Goal: Task Accomplishment & Management: Use online tool/utility

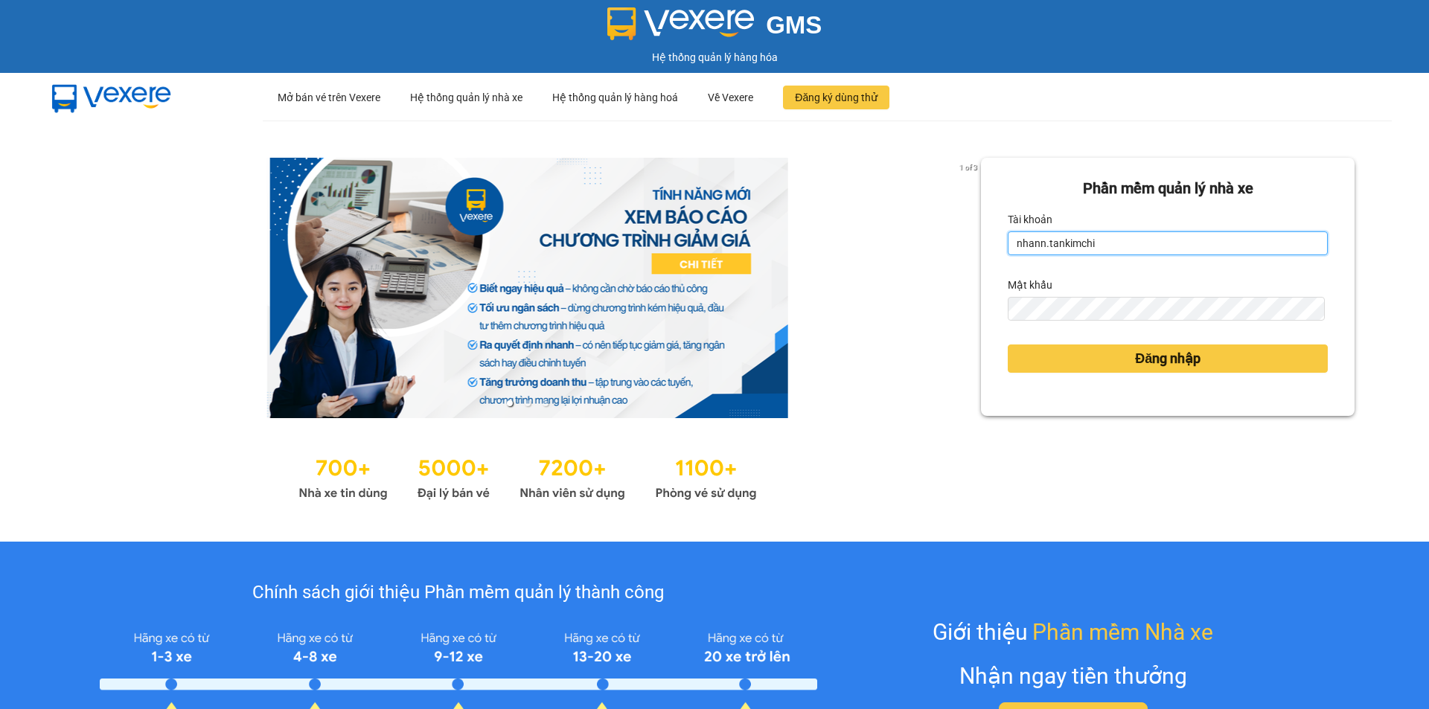
click at [1115, 243] on input "nhann.tankimchi" at bounding box center [1167, 243] width 320 height 24
type input "minhquang.tankimchi"
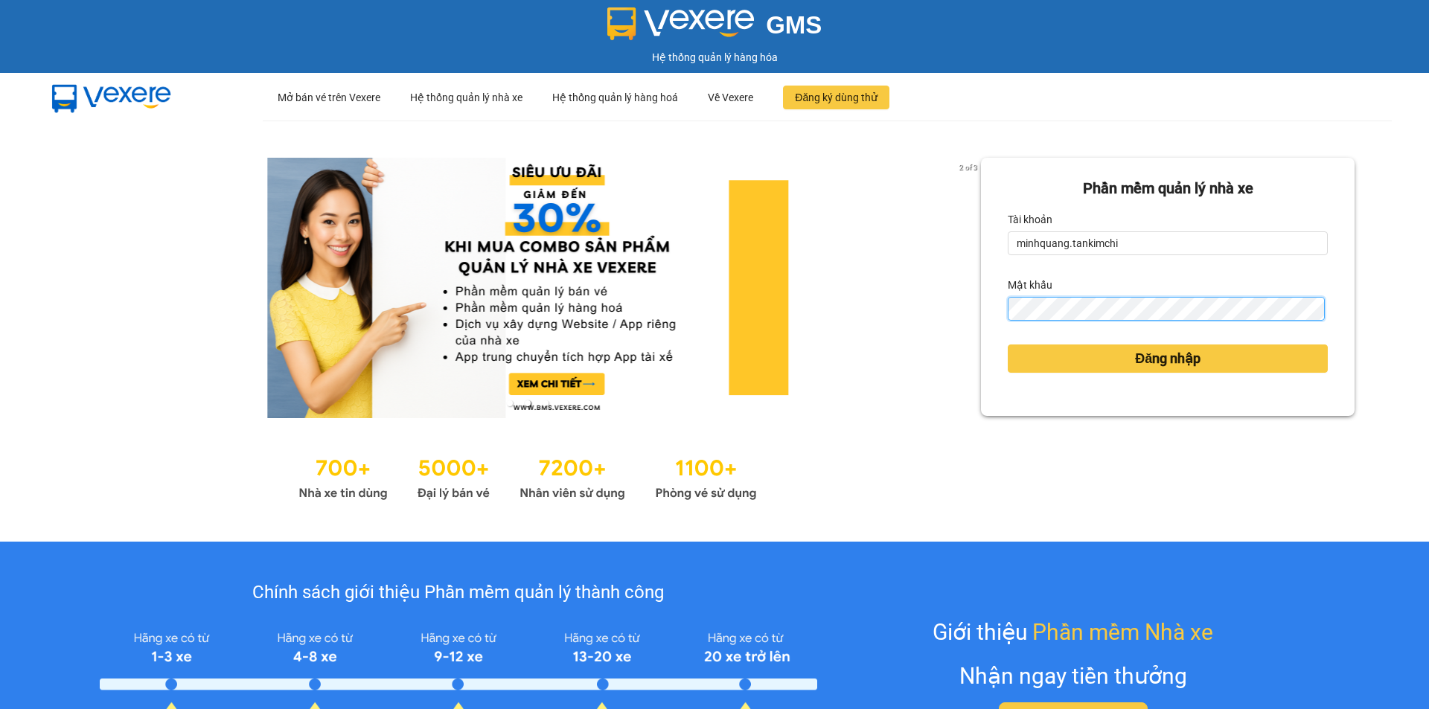
click at [1007, 329] on form "[PERSON_NAME] mềm [PERSON_NAME] nhà xe [PERSON_NAME] minhquang.tankimchi Mật kh…" at bounding box center [1167, 286] width 320 height 219
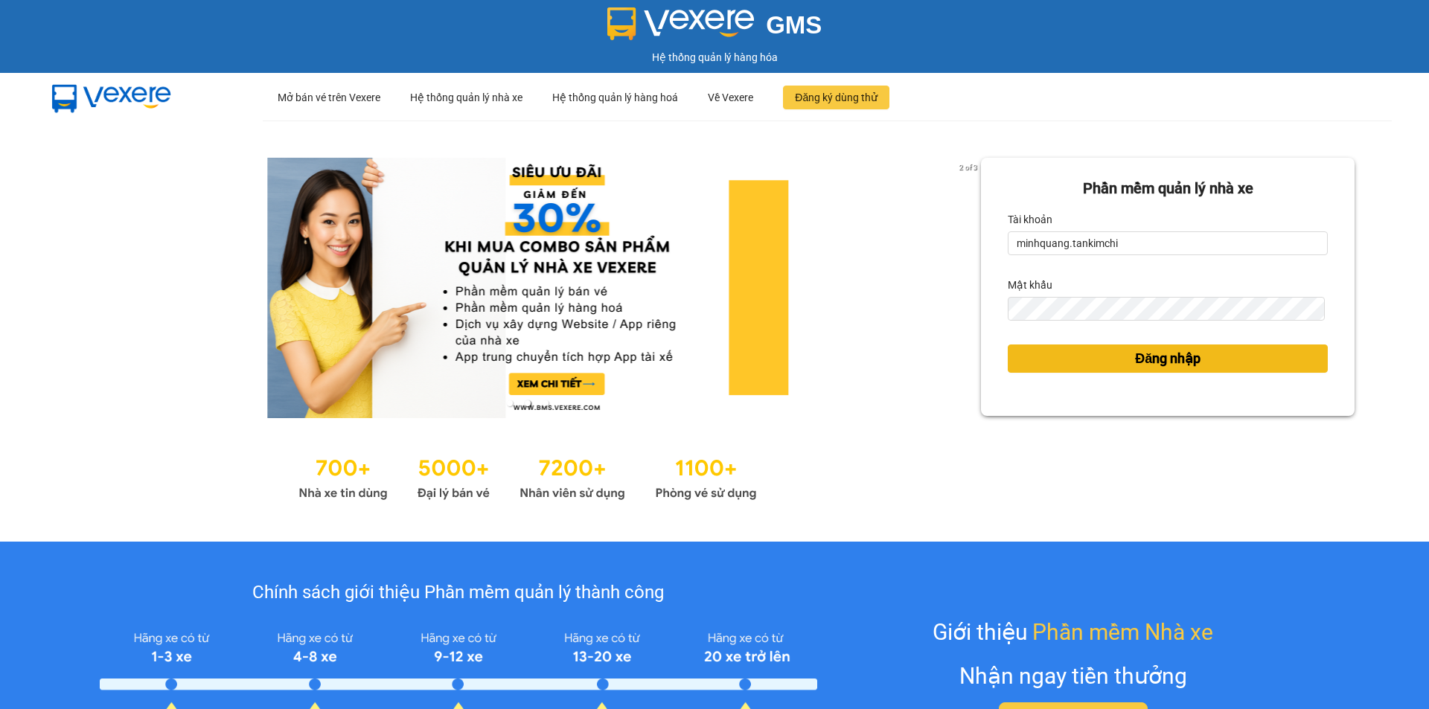
click at [1208, 360] on button "Đăng nhập" at bounding box center [1167, 358] width 320 height 28
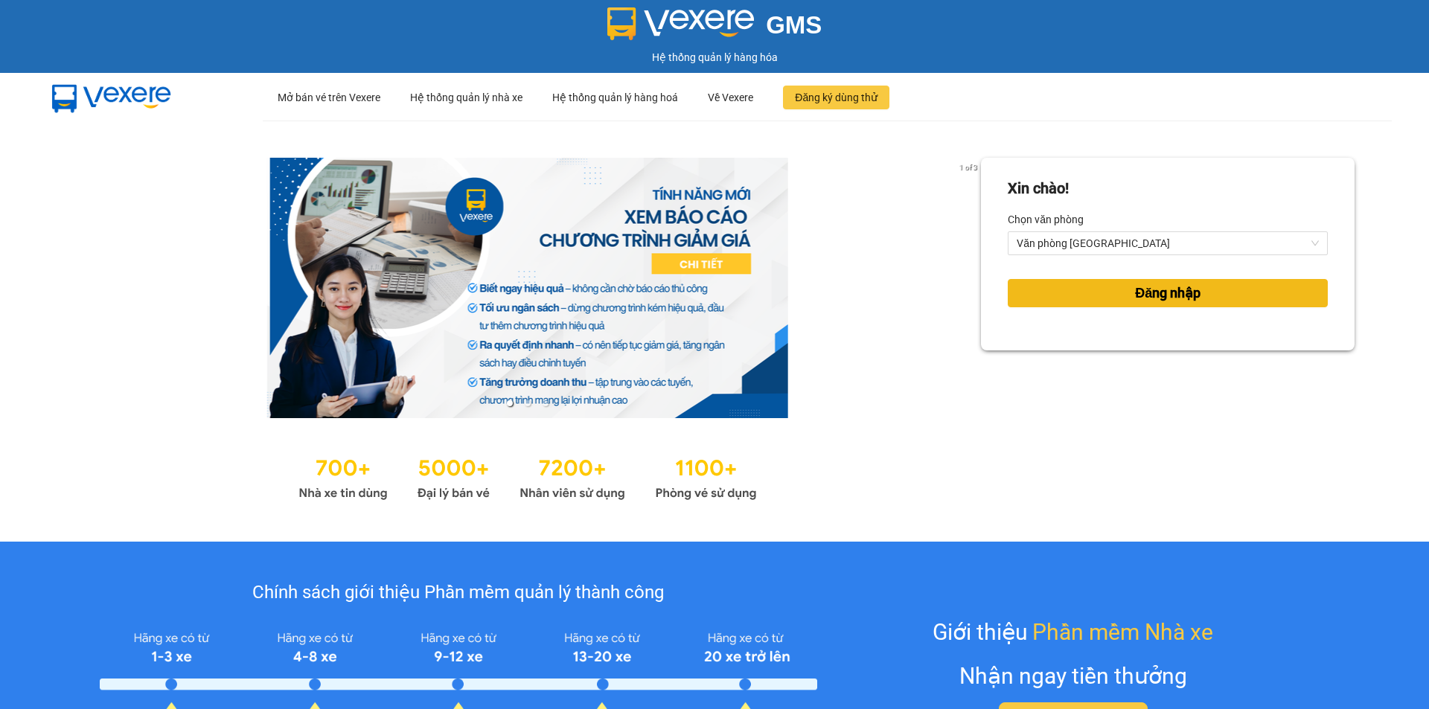
click at [1135, 290] on span "Đăng nhập" at bounding box center [1167, 293] width 65 height 21
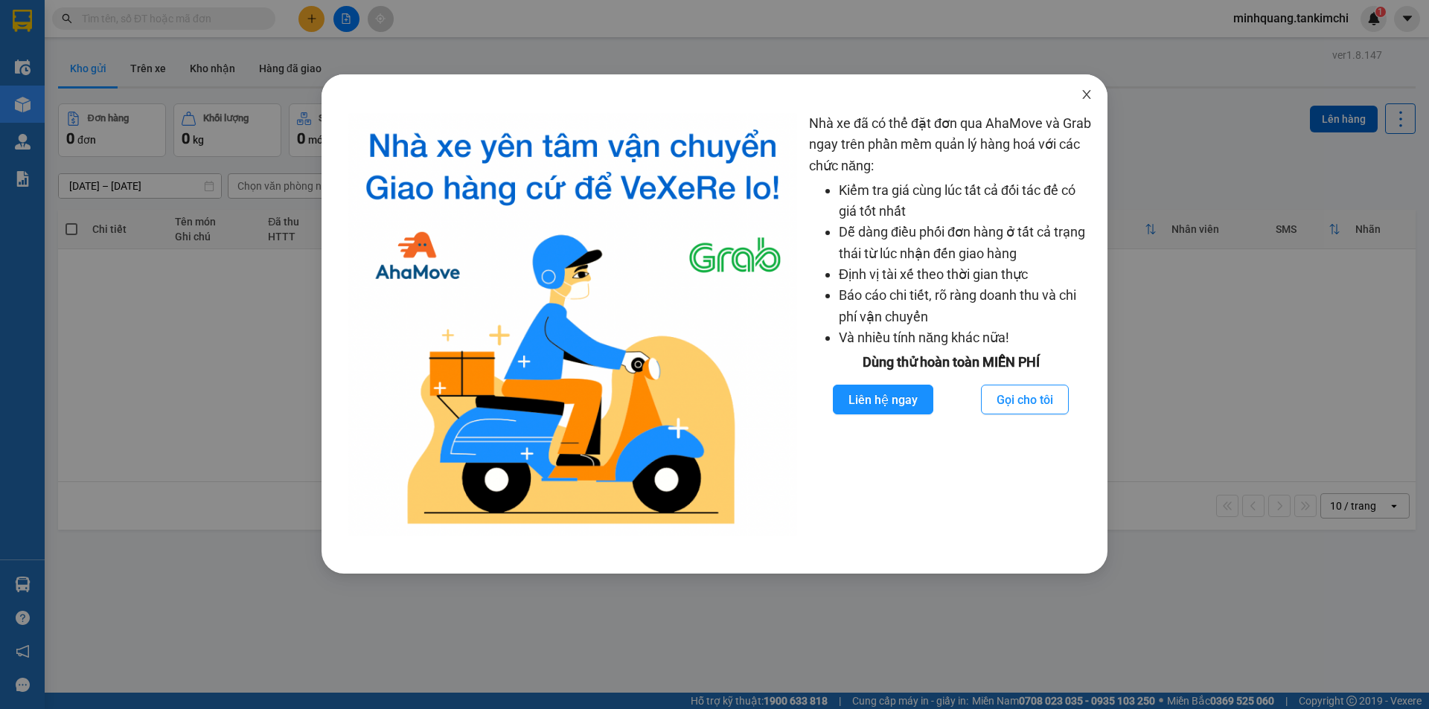
click at [1084, 95] on icon "close" at bounding box center [1086, 95] width 12 height 12
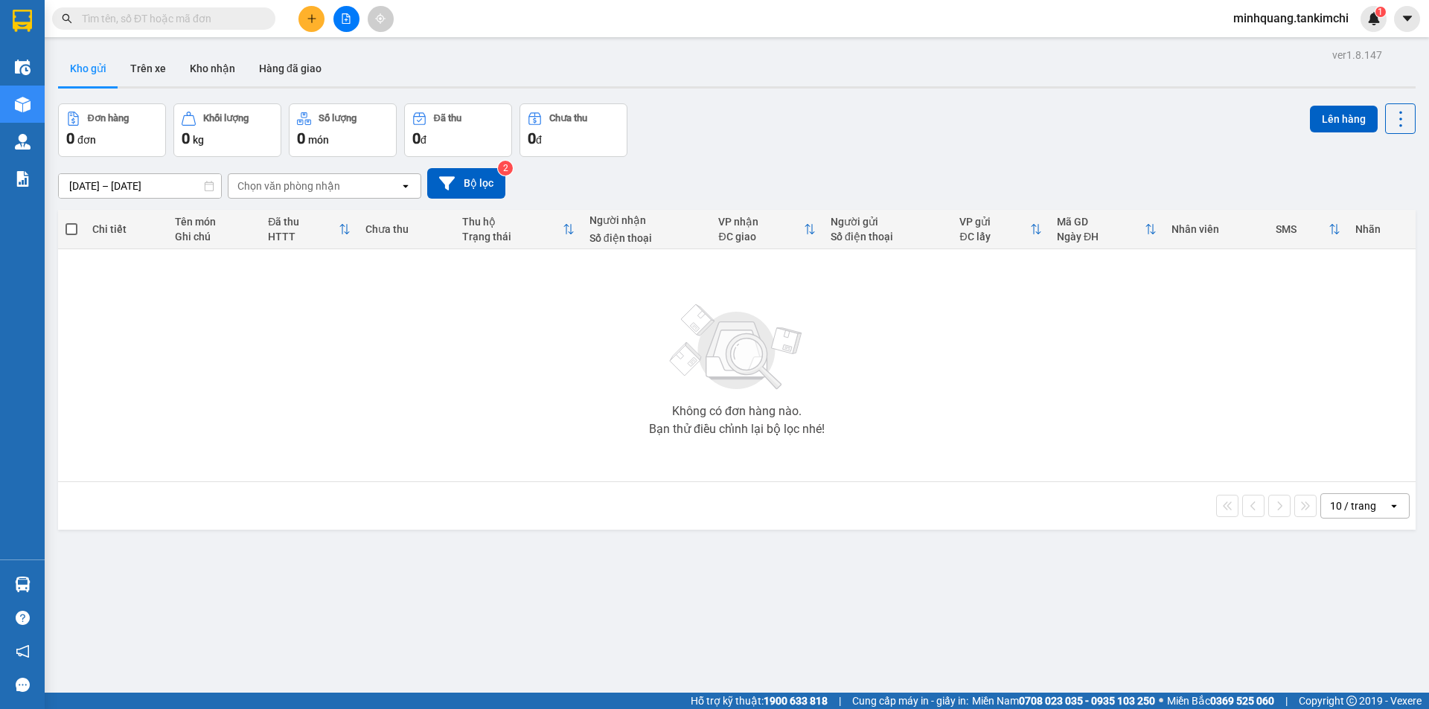
click at [88, 25] on input "text" at bounding box center [170, 18] width 176 height 16
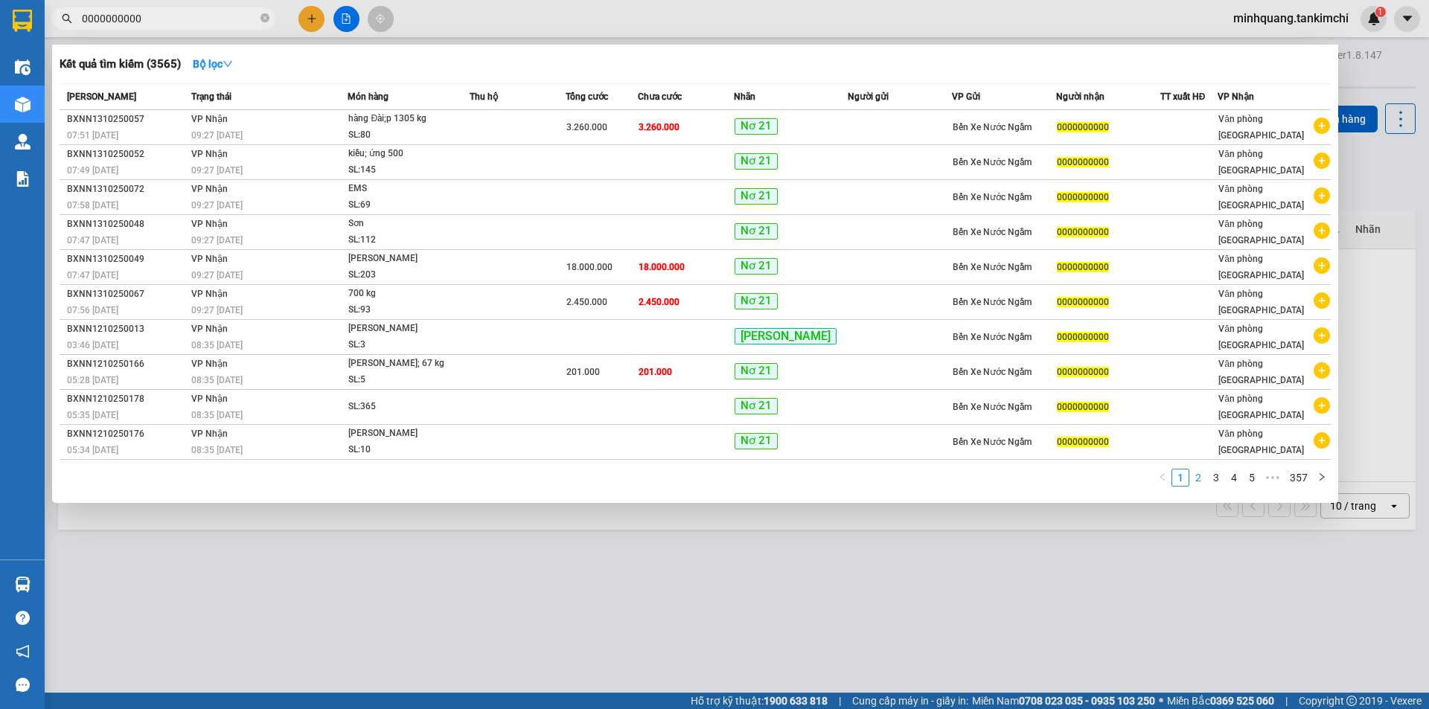
type input "0000000000"
click at [1198, 482] on link "2" at bounding box center [1198, 477] width 16 height 16
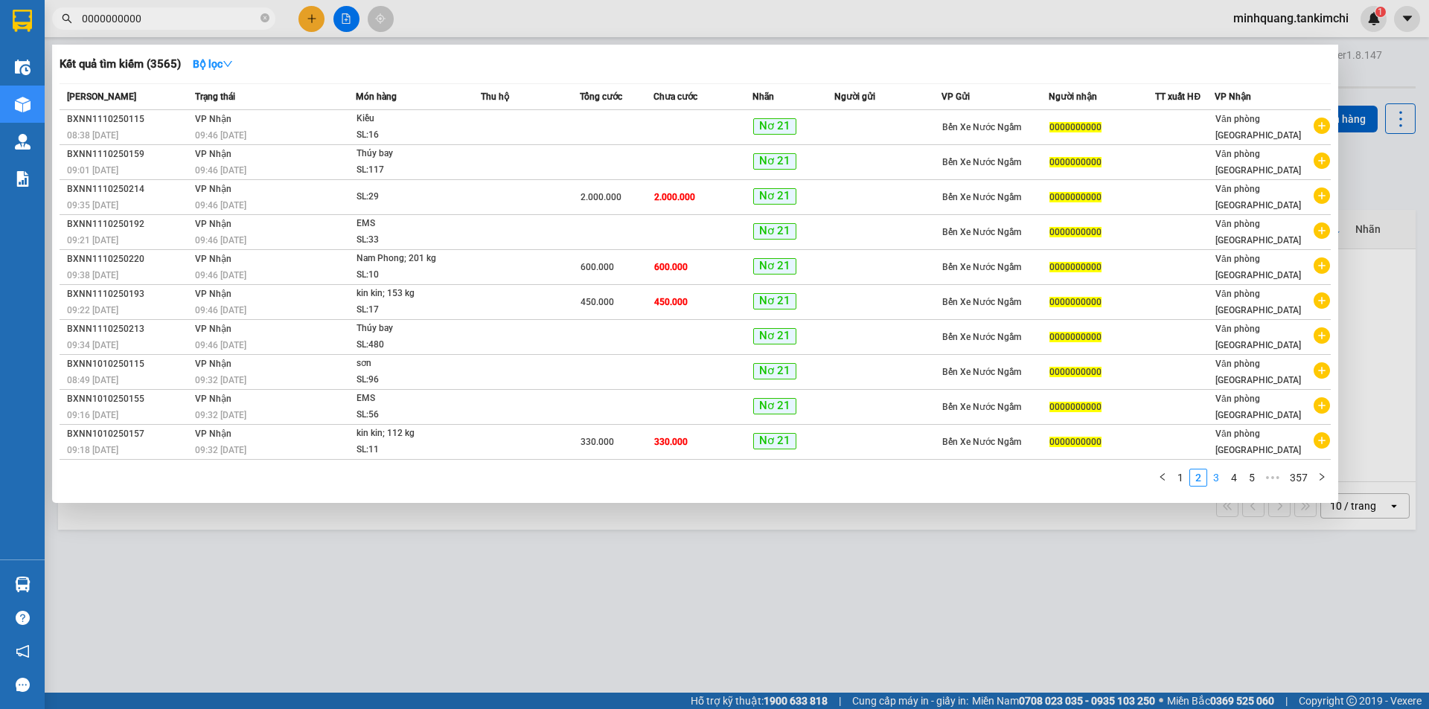
click at [1213, 479] on link "3" at bounding box center [1216, 477] width 16 height 16
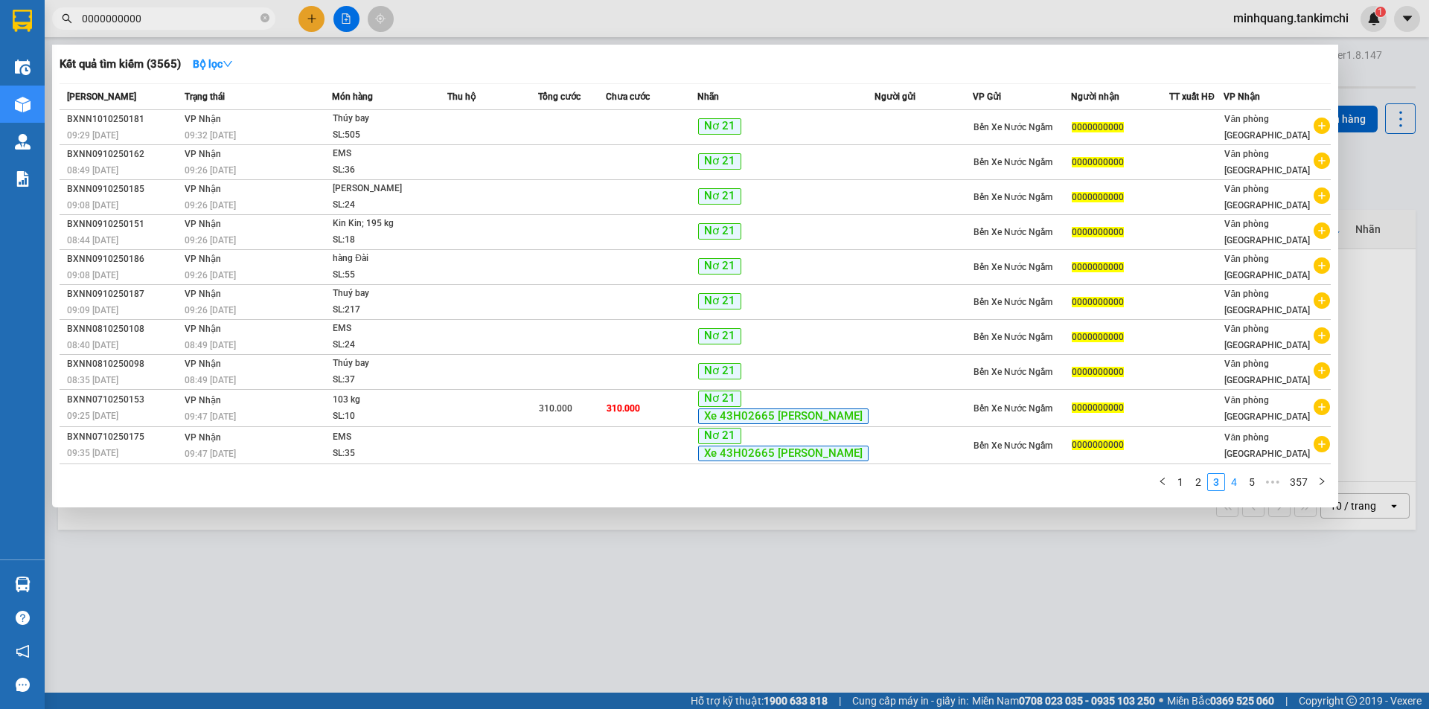
click at [1234, 479] on link "4" at bounding box center [1233, 482] width 16 height 16
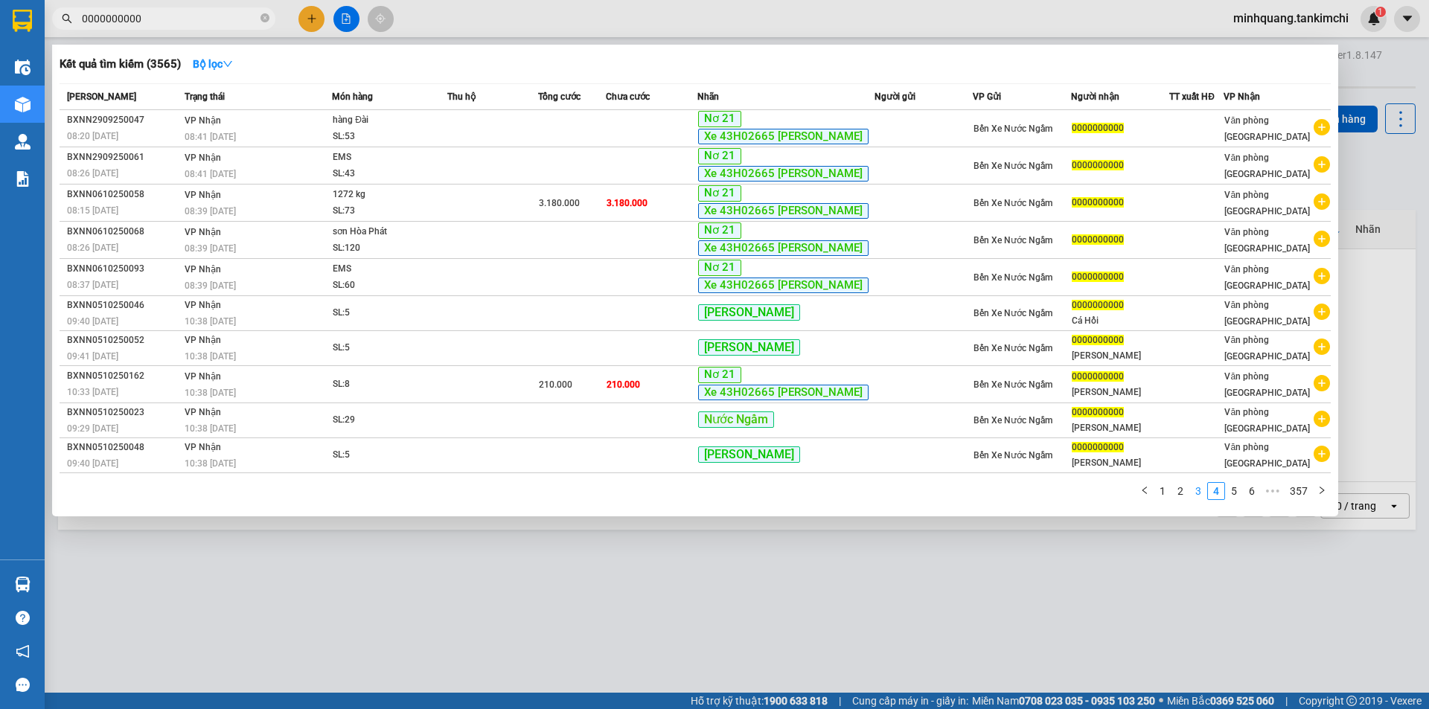
click at [1197, 492] on link "3" at bounding box center [1198, 491] width 16 height 16
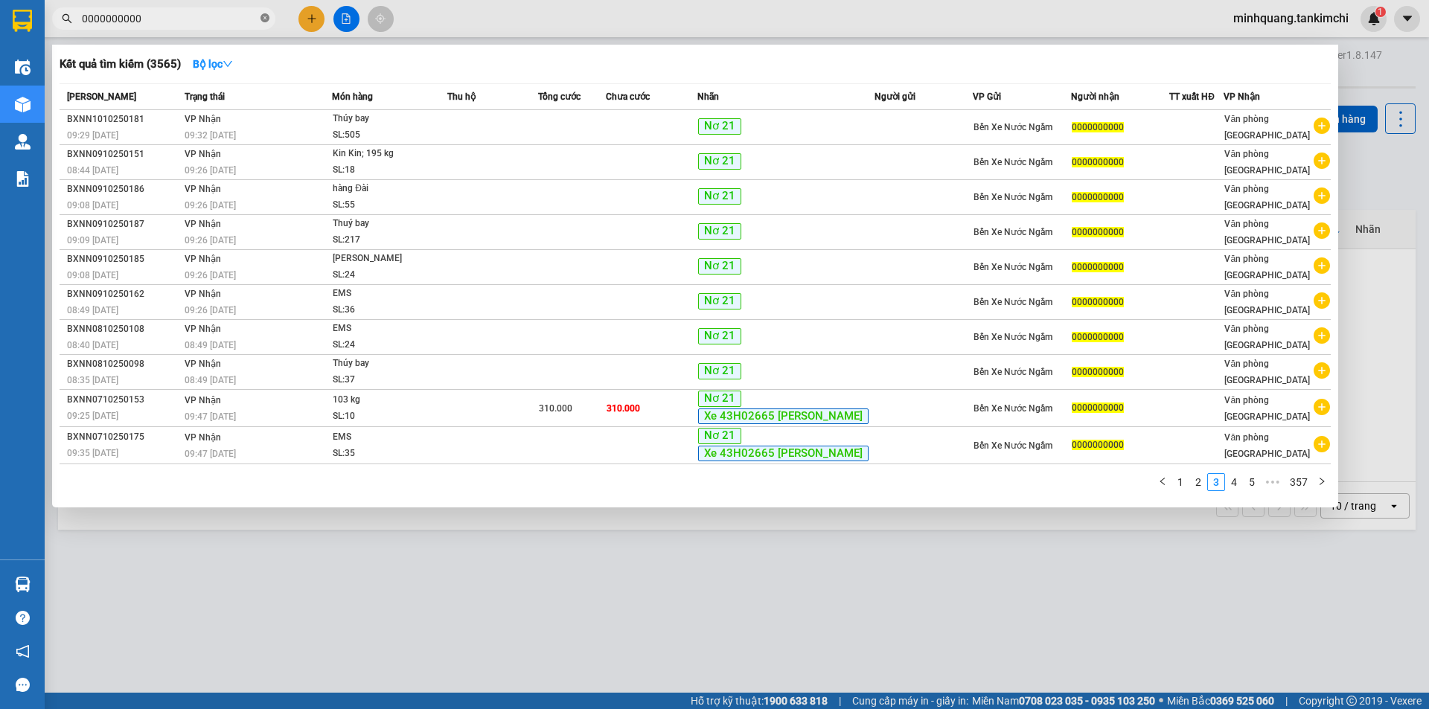
click at [264, 19] on icon "close-circle" at bounding box center [264, 17] width 9 height 9
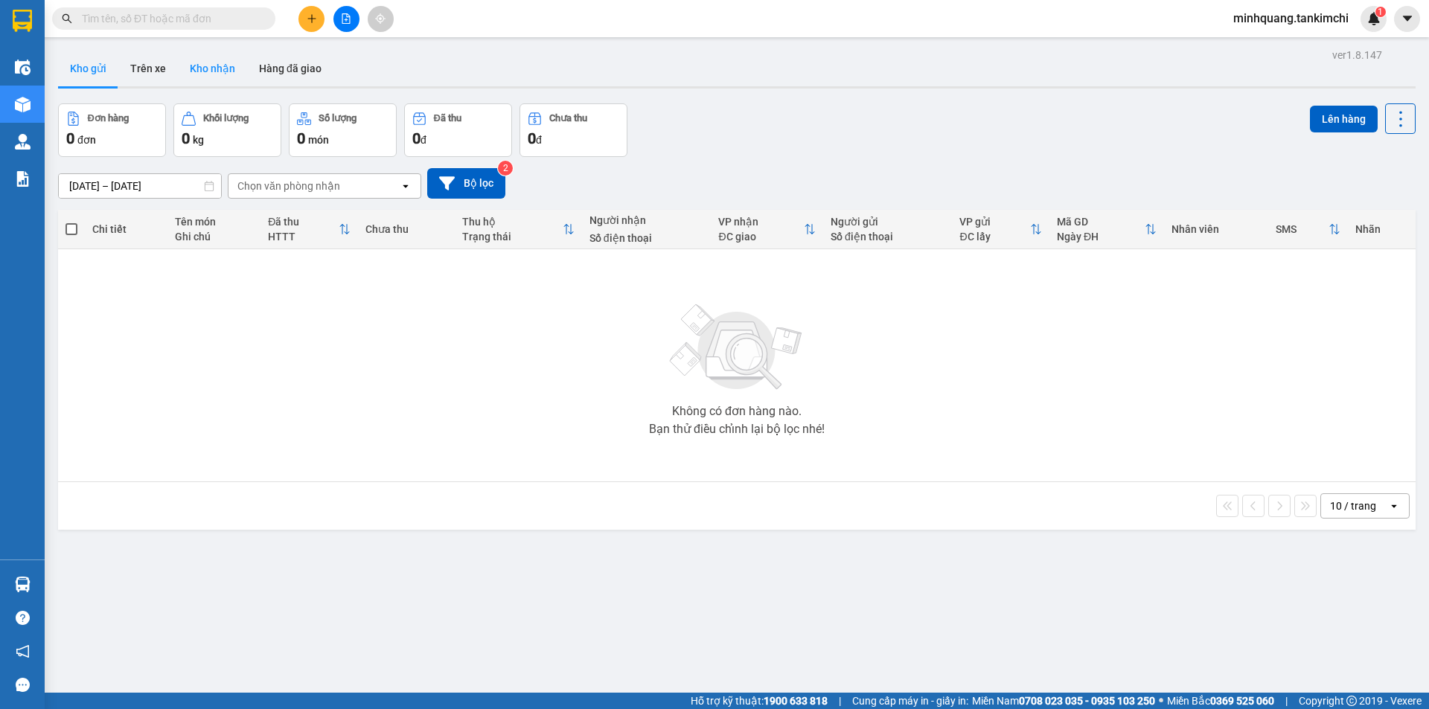
click at [200, 70] on button "Kho nhận" at bounding box center [212, 69] width 69 height 36
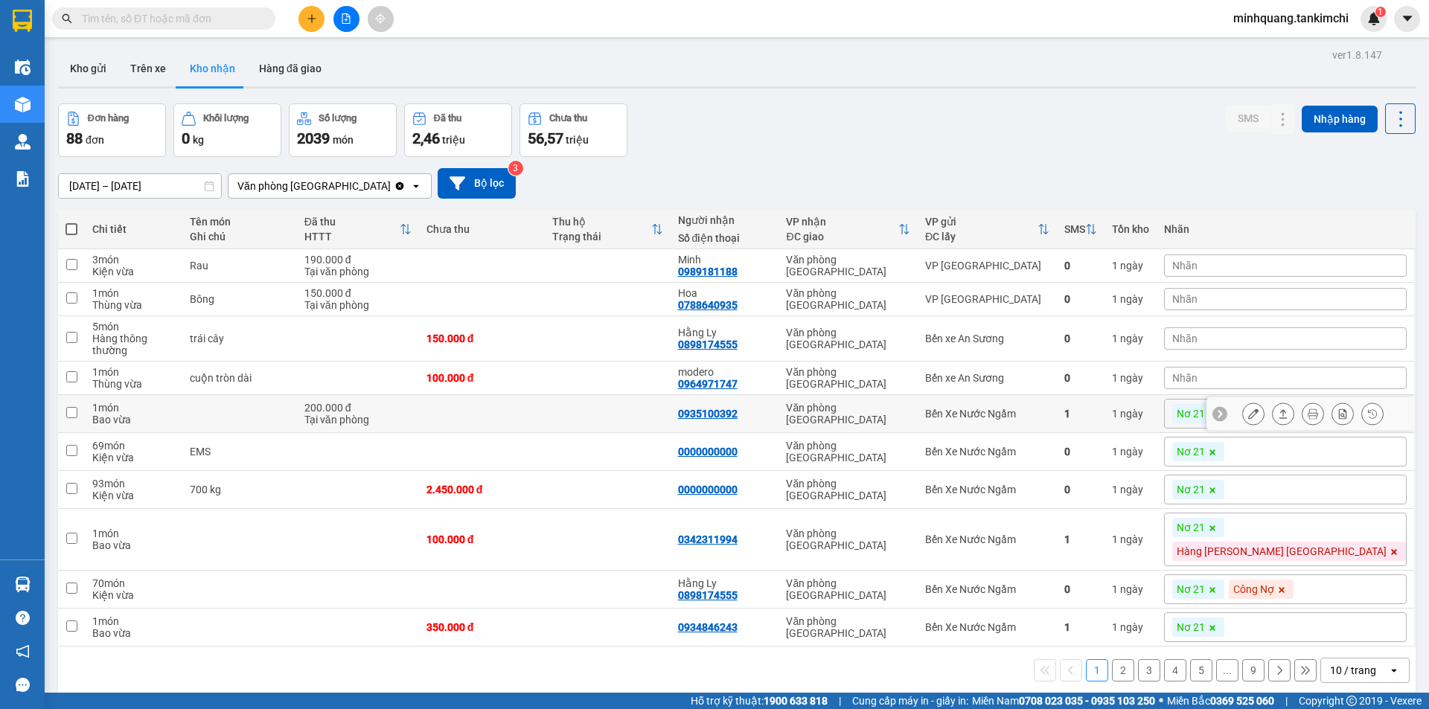
scroll to position [68, 0]
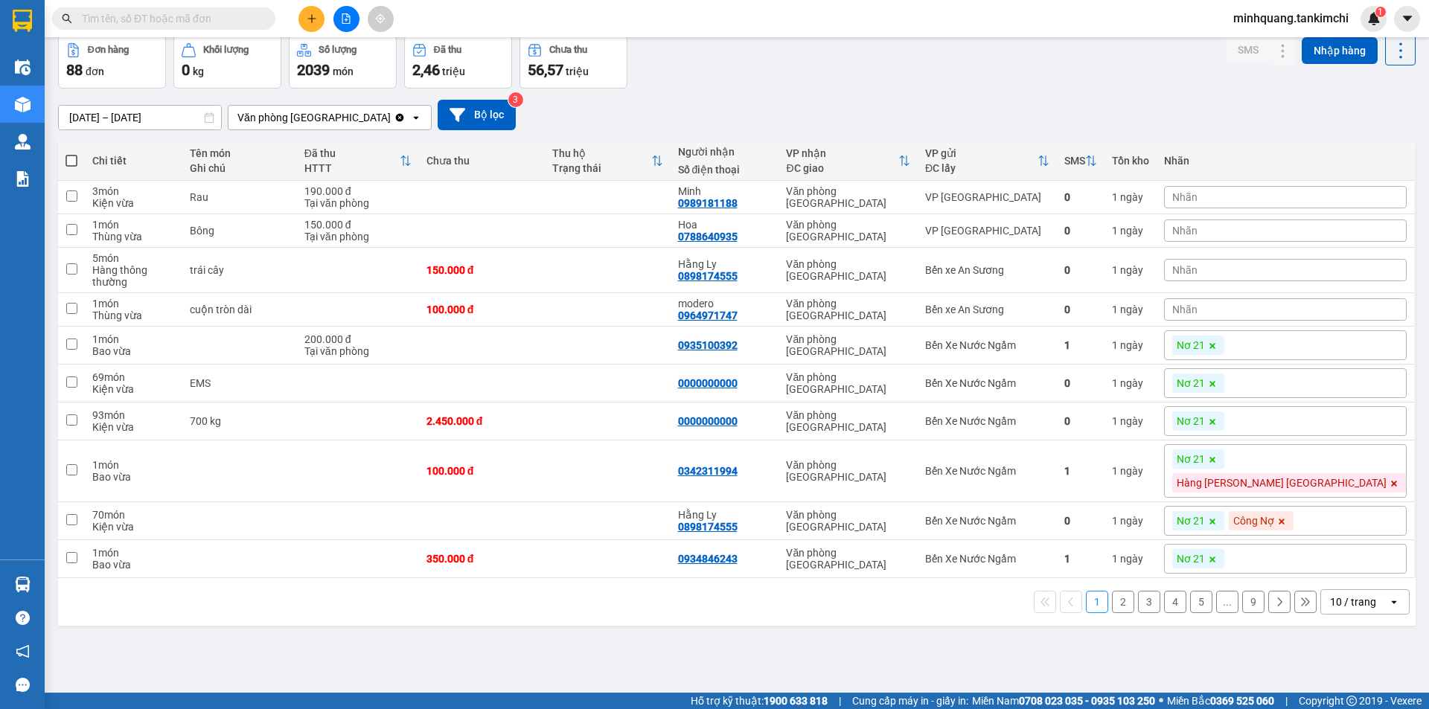
click at [1341, 609] on div "10 / trang" at bounding box center [1353, 601] width 46 height 15
click at [1333, 583] on span "100 / trang" at bounding box center [1348, 581] width 54 height 15
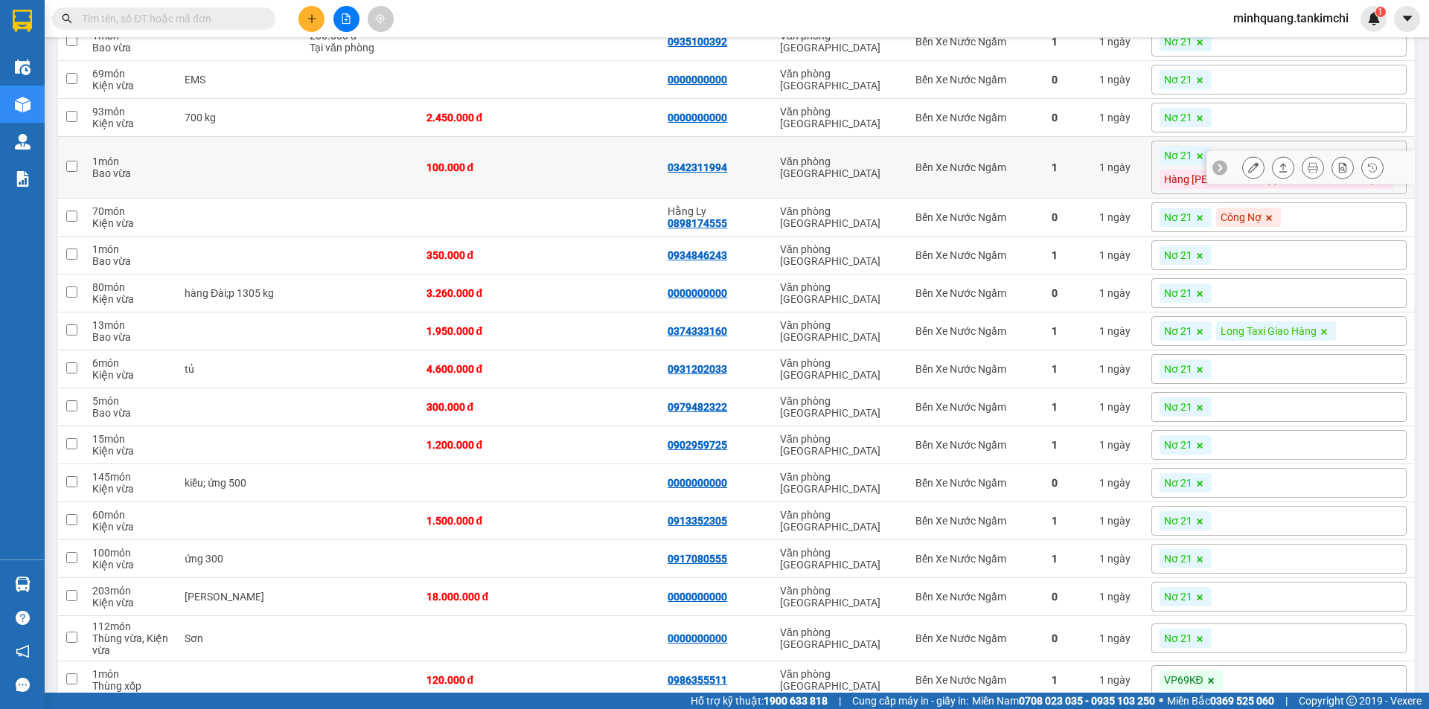
scroll to position [0, 0]
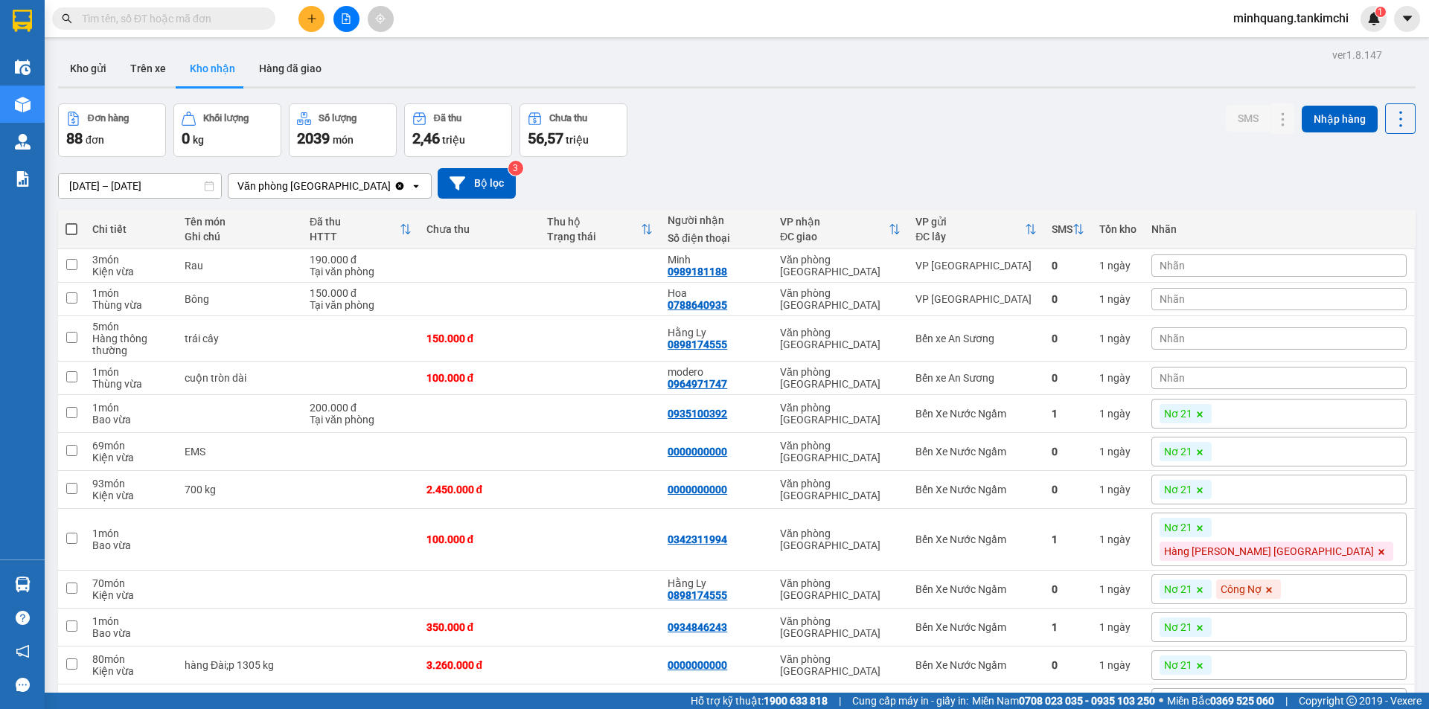
click at [155, 14] on input "text" at bounding box center [170, 18] width 176 height 16
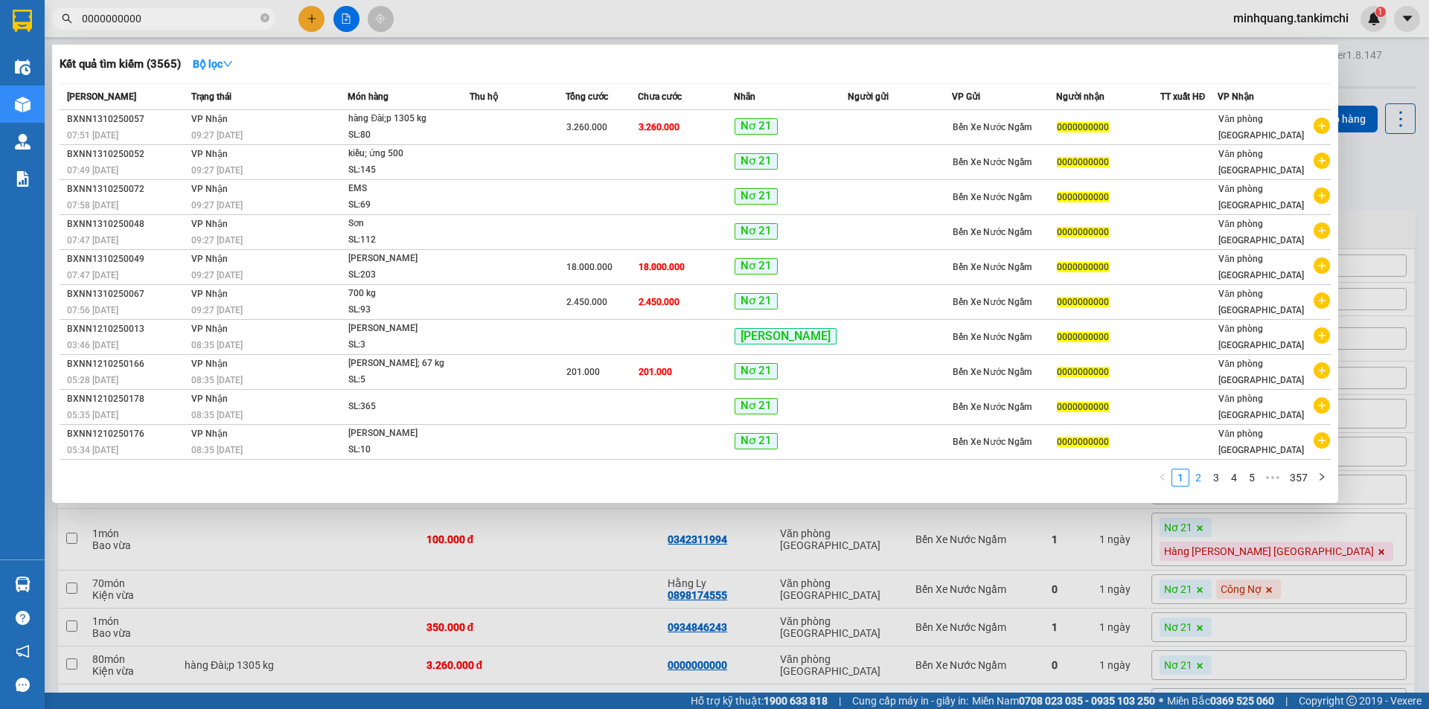
type input "0000000000"
click at [1202, 480] on link "2" at bounding box center [1198, 477] width 16 height 16
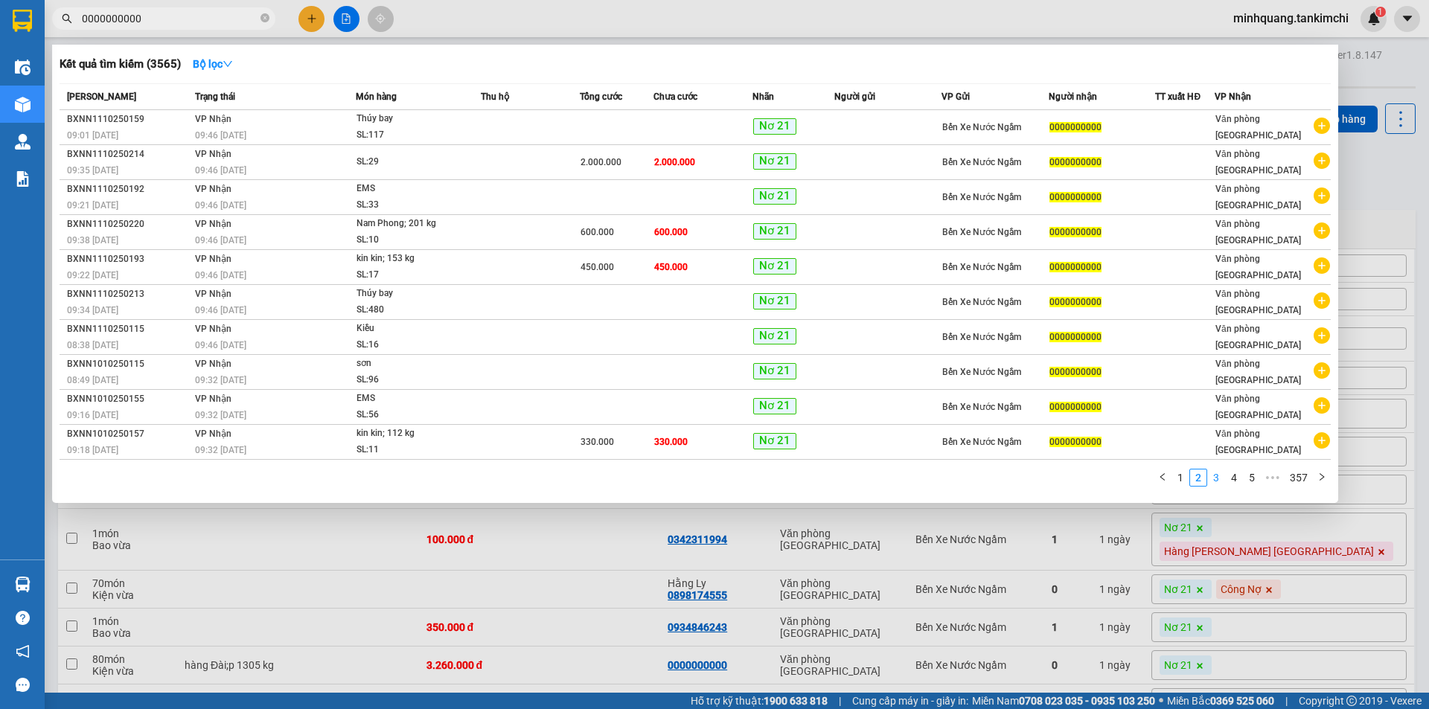
click at [1220, 478] on link "3" at bounding box center [1216, 477] width 16 height 16
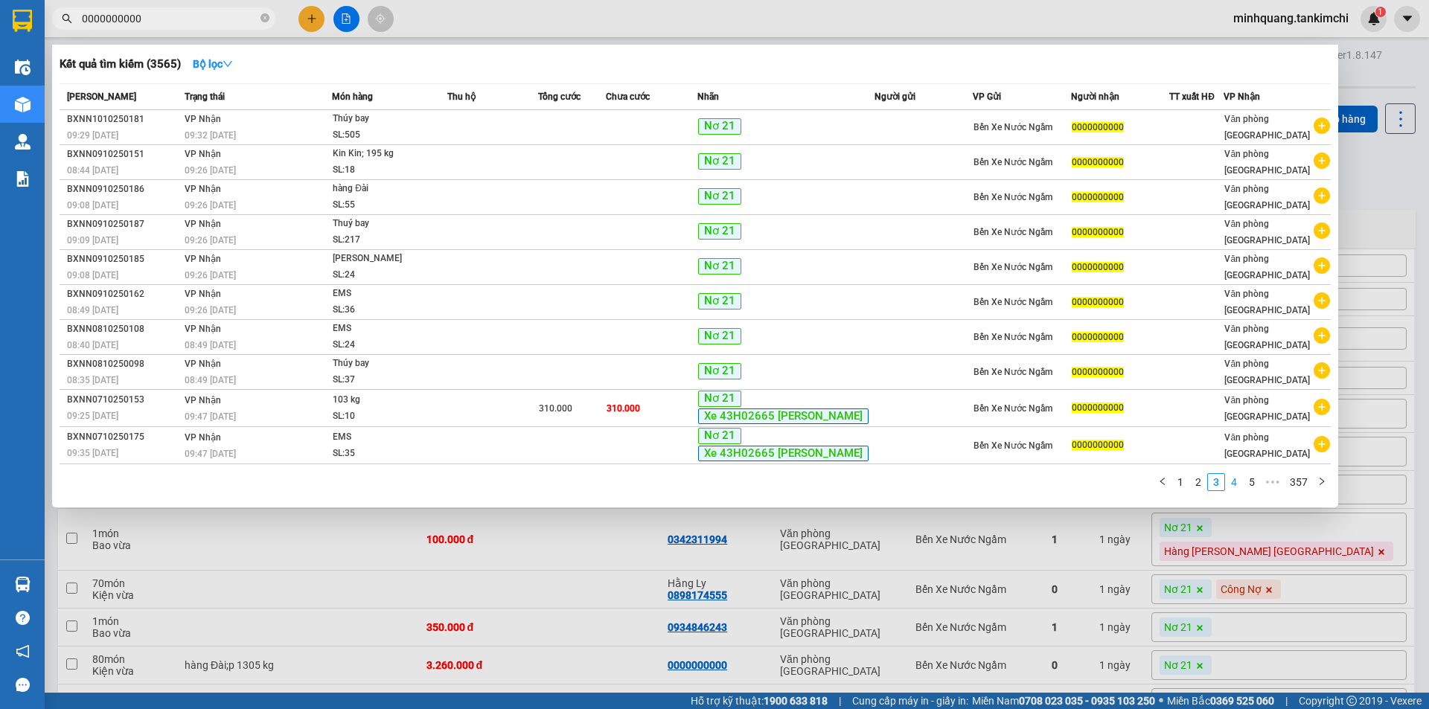
click at [1234, 481] on link "4" at bounding box center [1233, 482] width 16 height 16
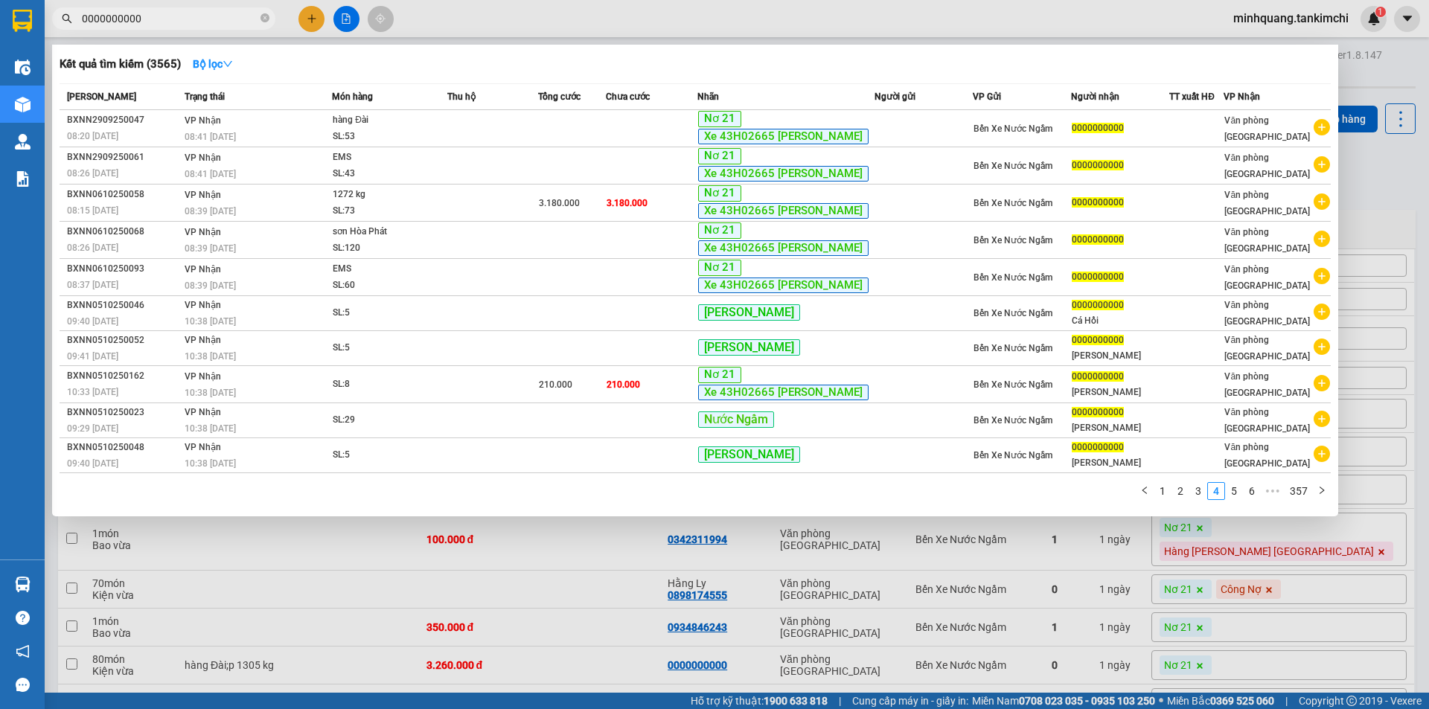
click at [1406, 193] on div at bounding box center [714, 354] width 1429 height 709
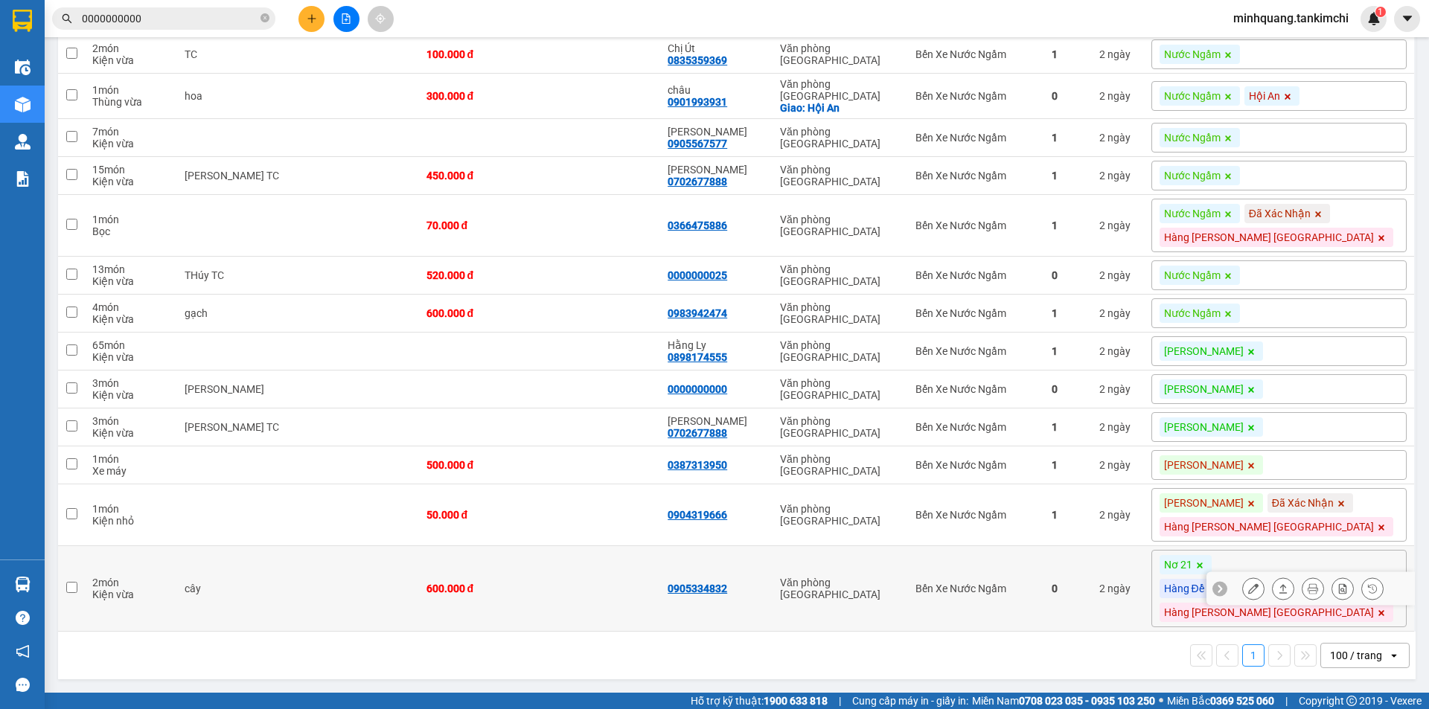
scroll to position [3422, 0]
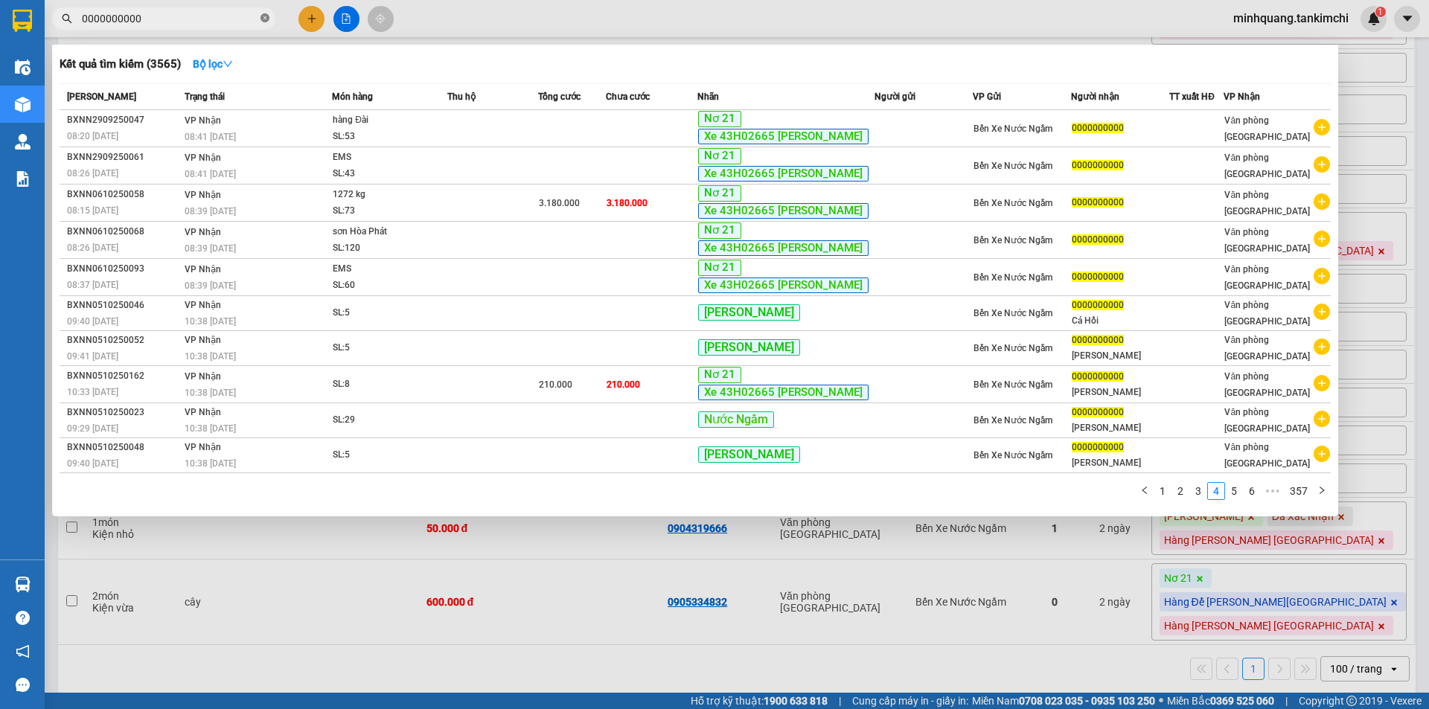
click at [263, 17] on icon "close-circle" at bounding box center [264, 17] width 9 height 9
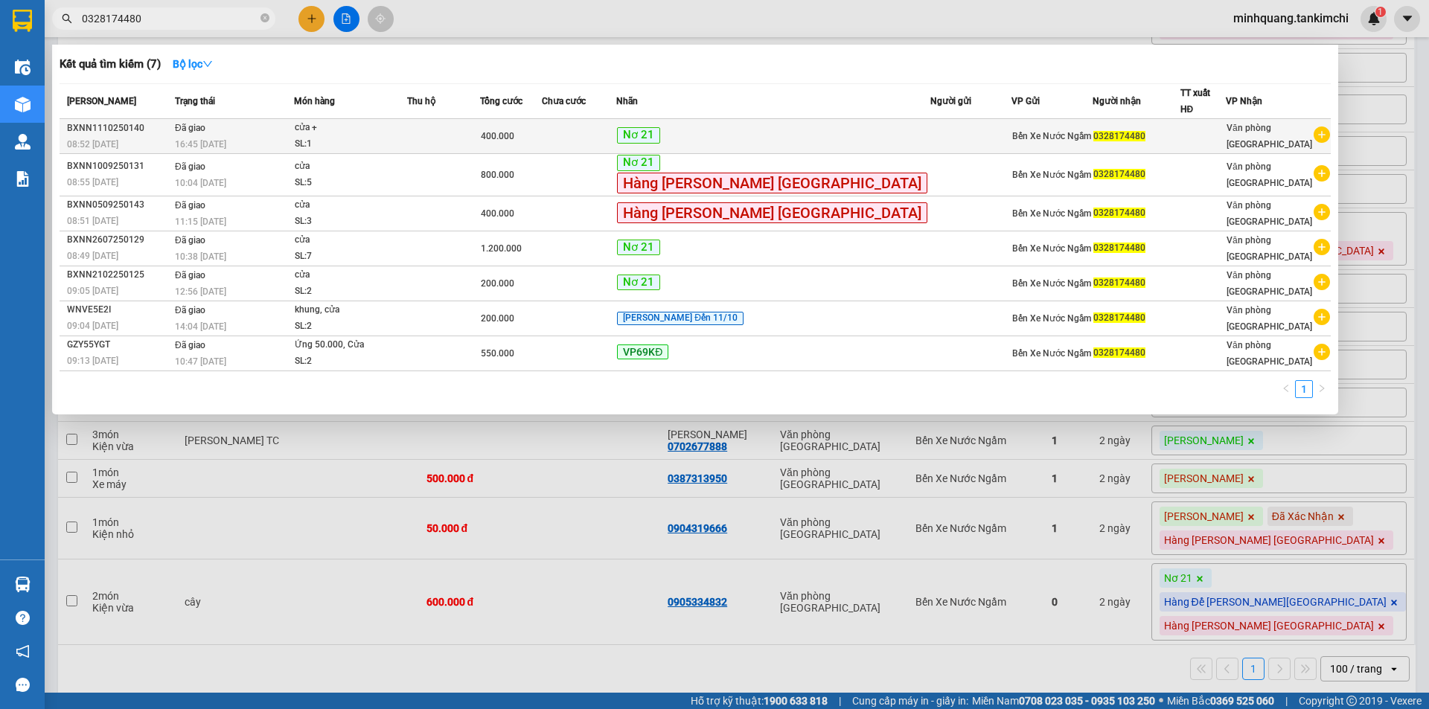
type input "0328174480"
click at [455, 135] on td at bounding box center [443, 136] width 73 height 35
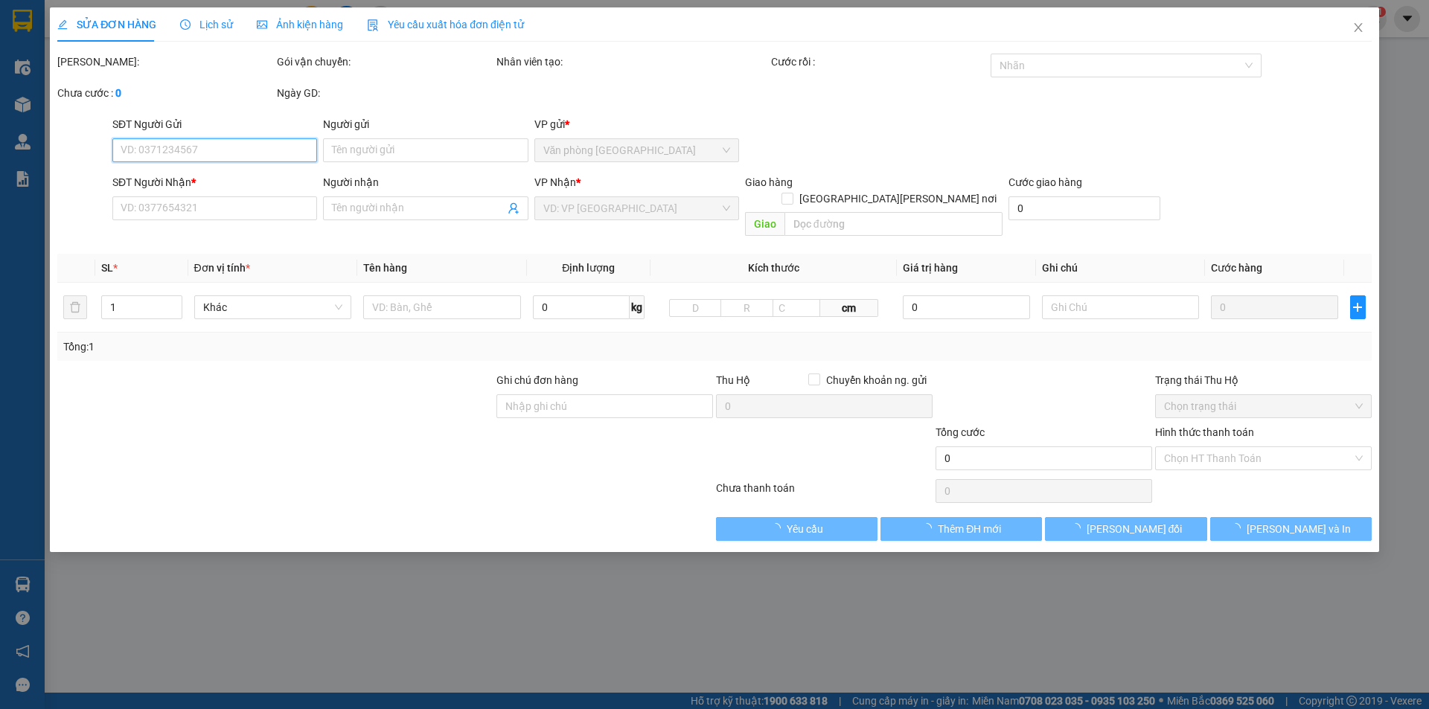
type input "0328174480"
type input "400.000"
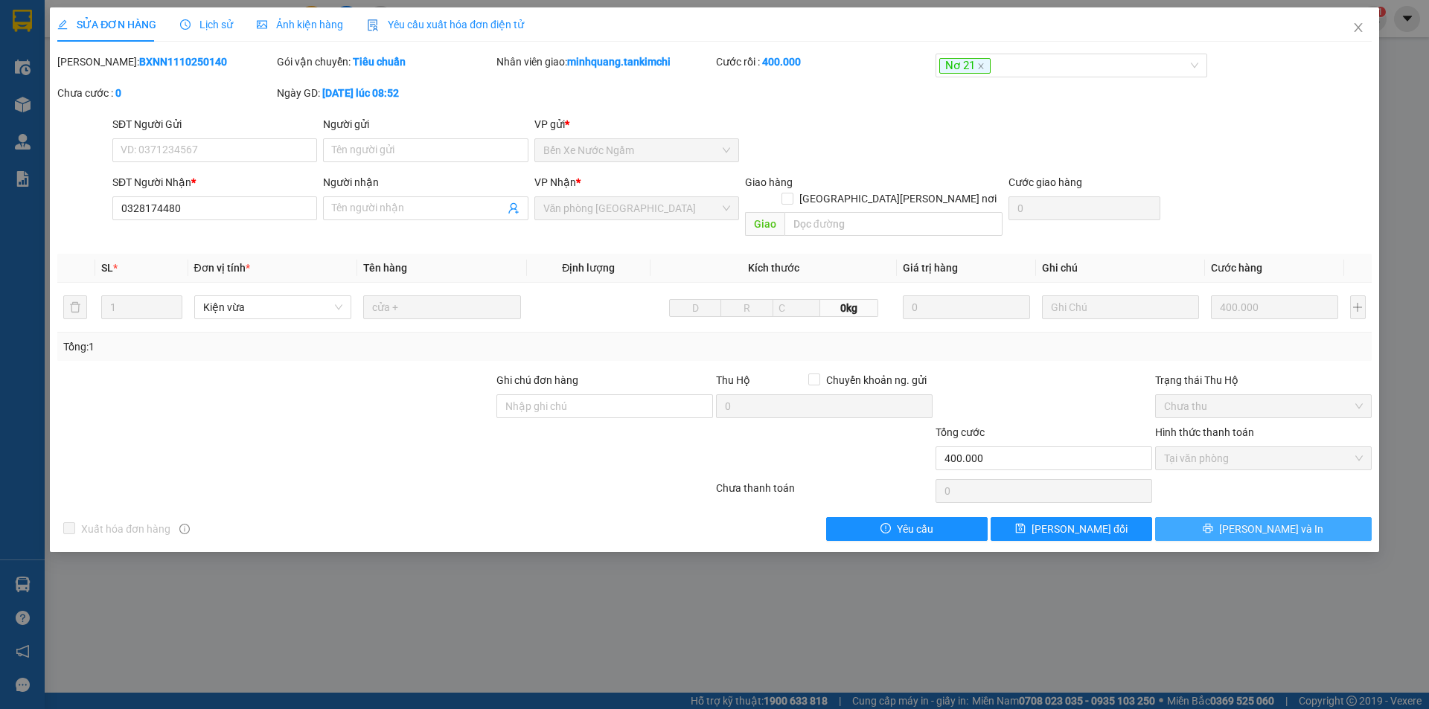
click at [1255, 521] on span "[PERSON_NAME] và In" at bounding box center [1271, 529] width 104 height 16
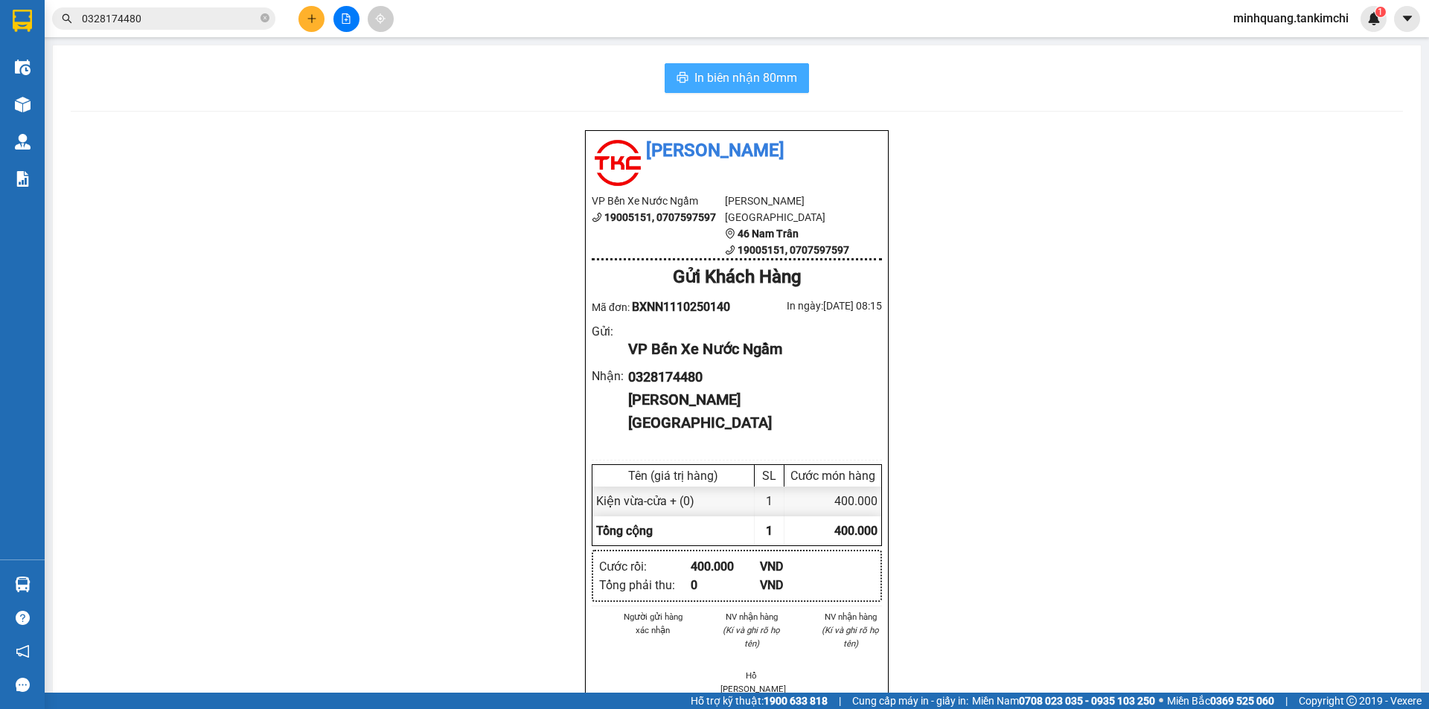
click at [743, 77] on span "In biên nhận 80mm" at bounding box center [745, 77] width 103 height 19
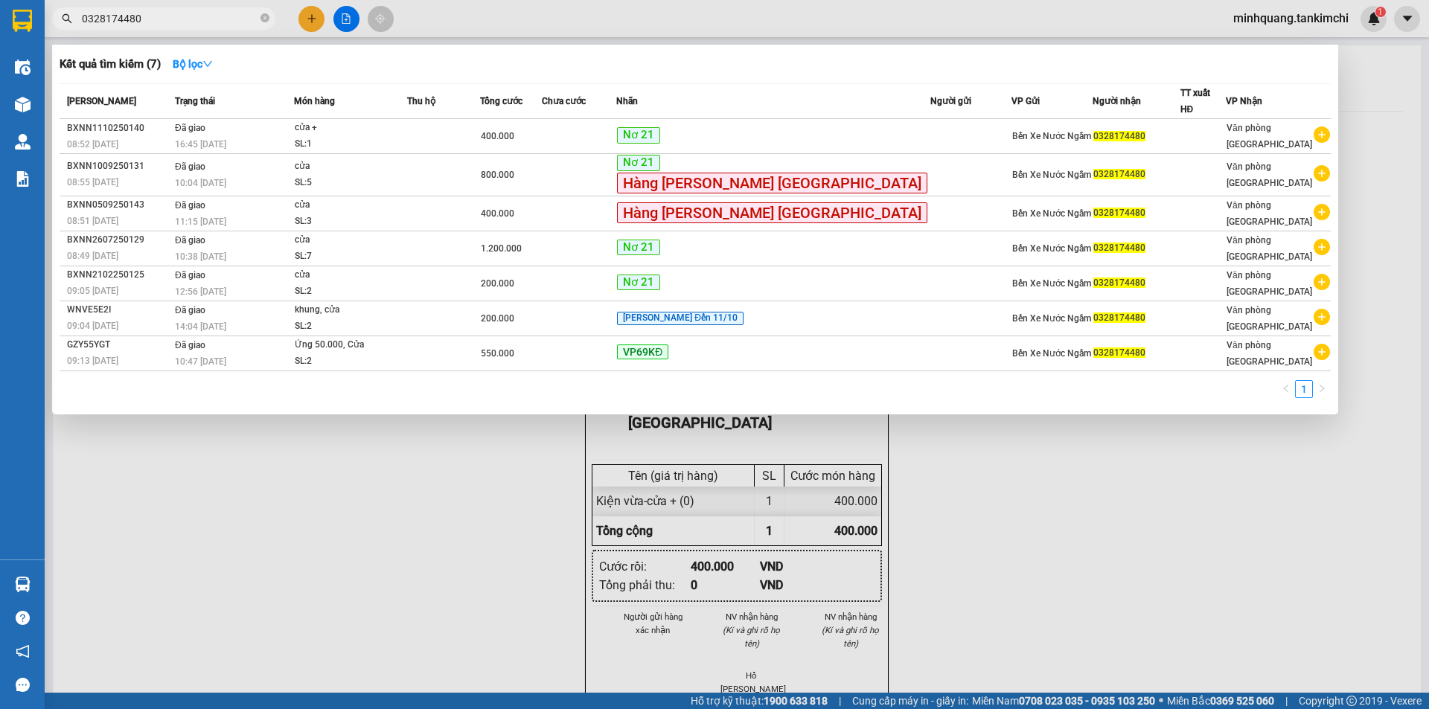
click at [205, 18] on input "0328174480" at bounding box center [170, 18] width 176 height 16
click at [224, 23] on input "0328174480" at bounding box center [170, 18] width 176 height 16
click at [214, 25] on input "0328174480" at bounding box center [170, 18] width 176 height 16
click at [198, 23] on input "0328174480" at bounding box center [170, 18] width 176 height 16
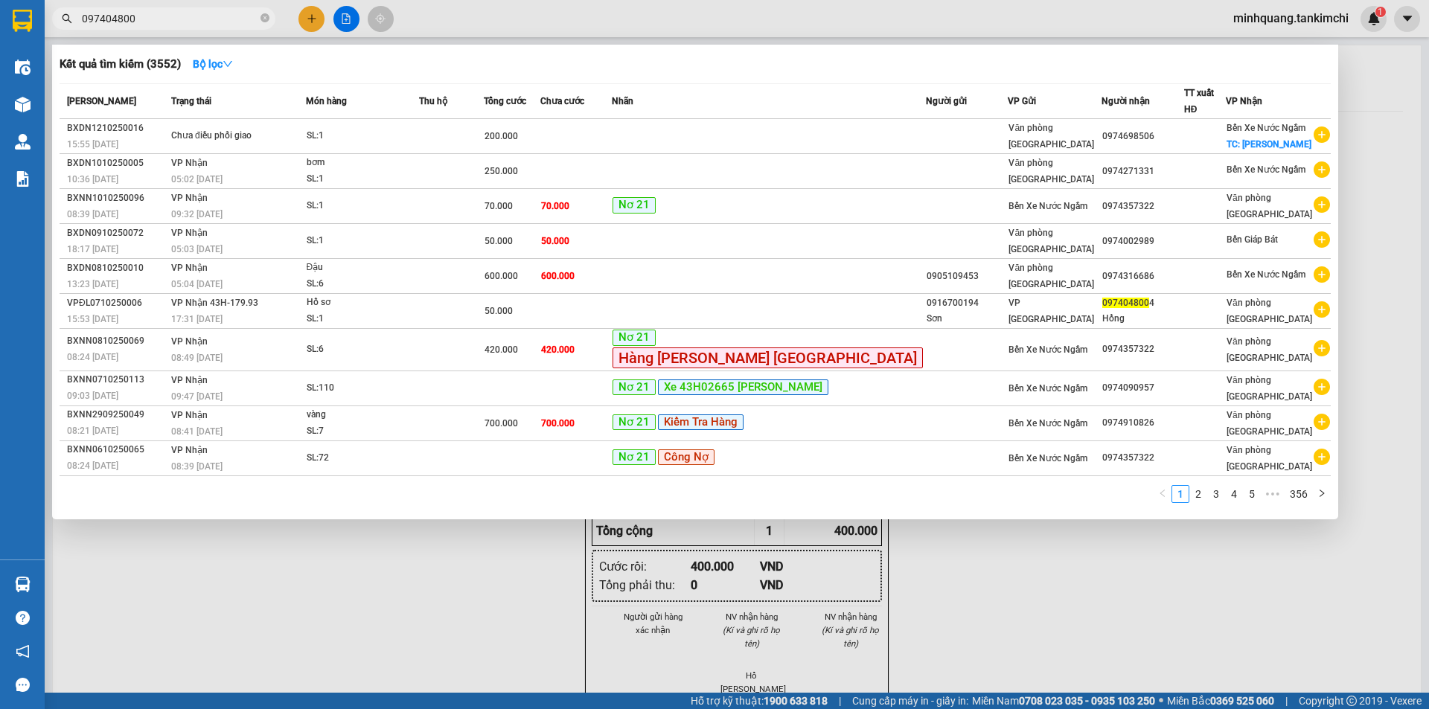
type input "0974048004"
